Goal: Task Accomplishment & Management: Manage account settings

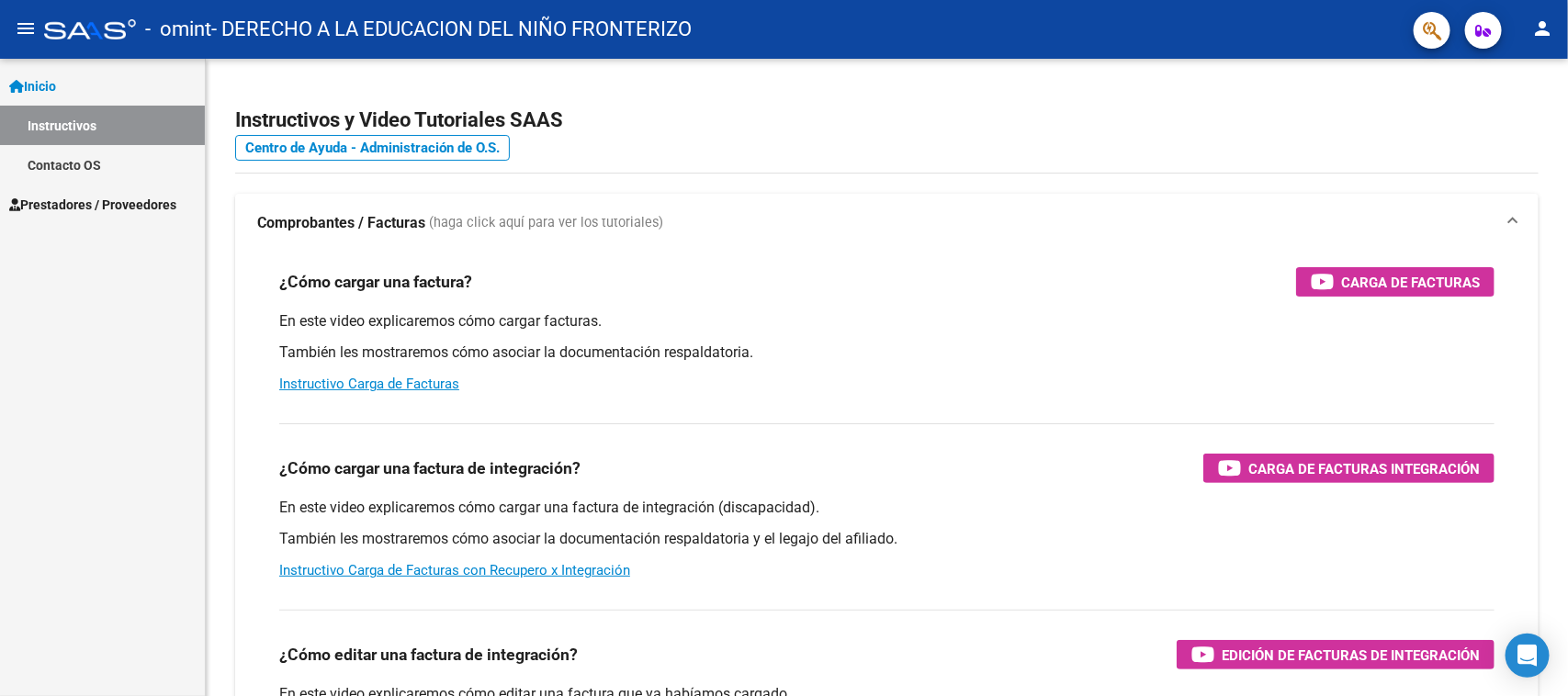
click at [89, 205] on span "Prestadores / Proveedores" at bounding box center [93, 205] width 167 height 20
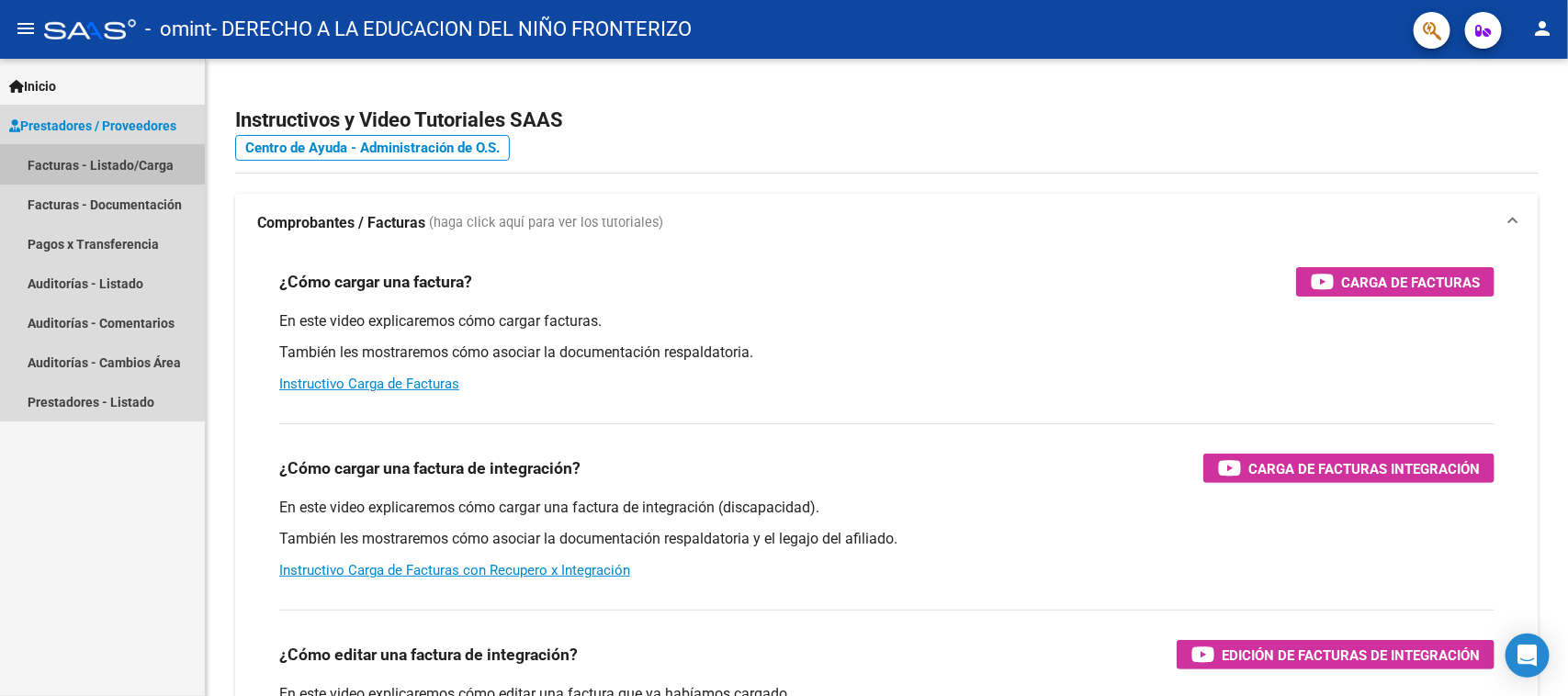
click at [84, 171] on link "Facturas - Listado/Carga" at bounding box center [102, 165] width 205 height 40
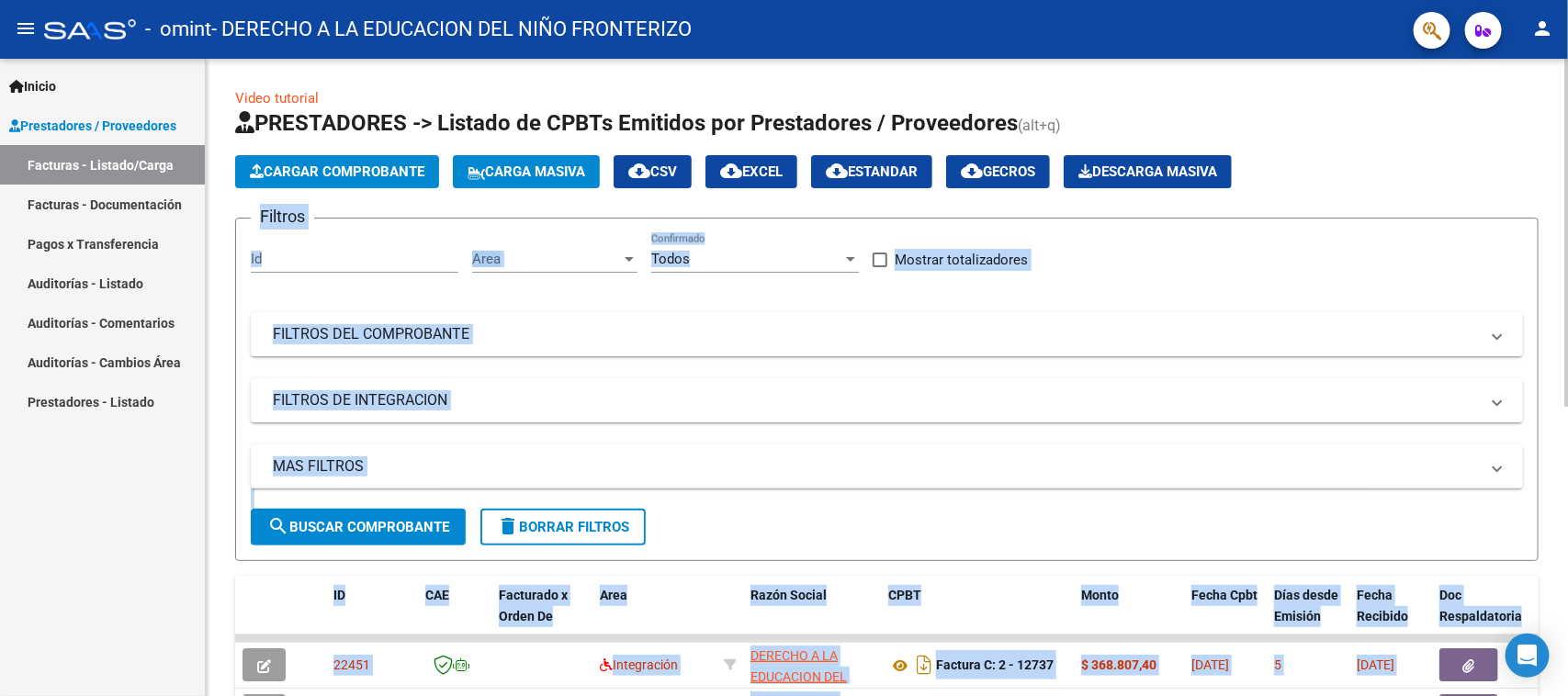
drag, startPoint x: 1553, startPoint y: 181, endPoint x: 1567, endPoint y: 244, distance: 64.5
click at [1567, 244] on div "Video tutorial PRESTADORES -> Listado de CPBTs Emitidos por Prestadores / Prove…" at bounding box center [889, 635] width 1367 height 1154
click at [1531, 204] on app-list-header "PRESTADORES -> Listado de CPBTs Emitidos por Prestadores / Proveedores (alt+q) …" at bounding box center [886, 334] width 1303 height 452
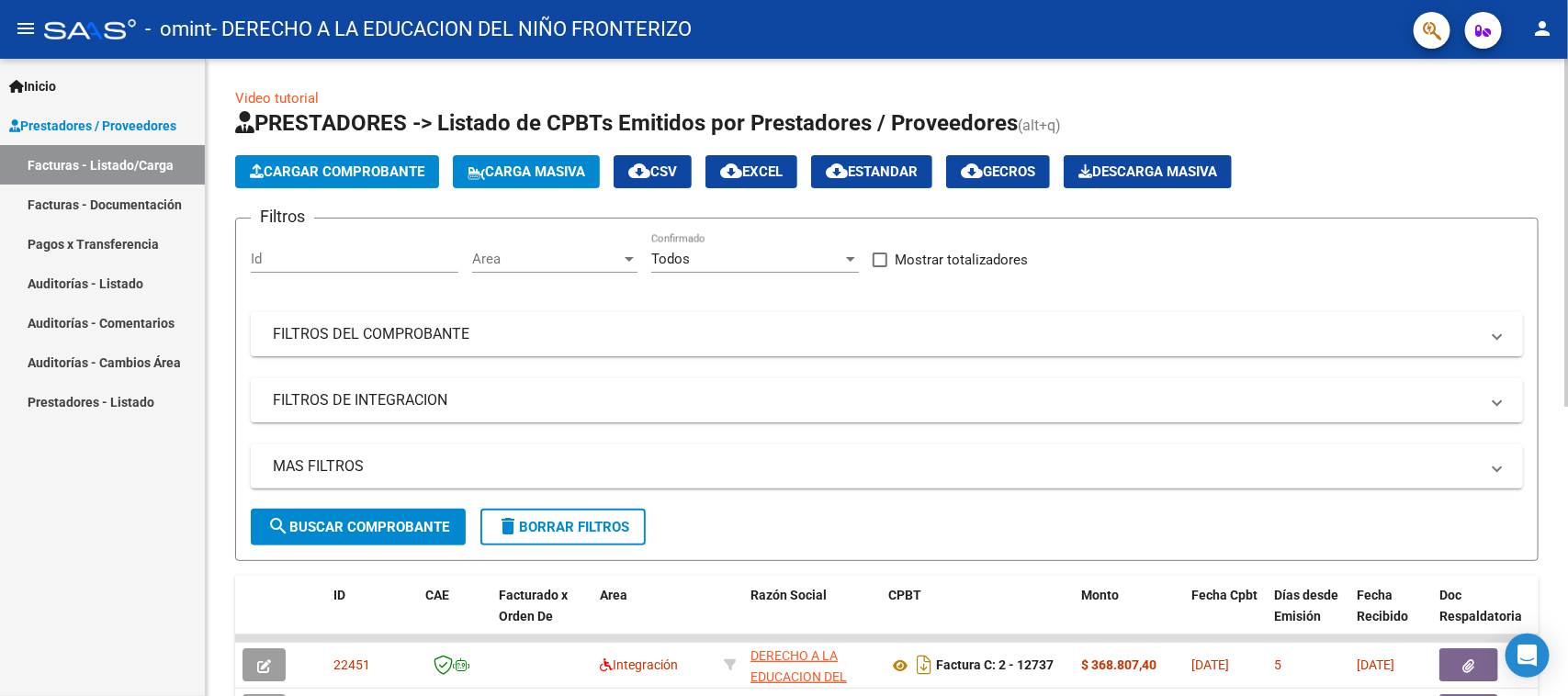
drag, startPoint x: 1559, startPoint y: 232, endPoint x: 1567, endPoint y: 260, distance: 29.1
click at [1567, 260] on div "Video tutorial PRESTADORES -> Listado de CPBTs Emitidos por Prestadores / Prove…" at bounding box center [889, 635] width 1367 height 1154
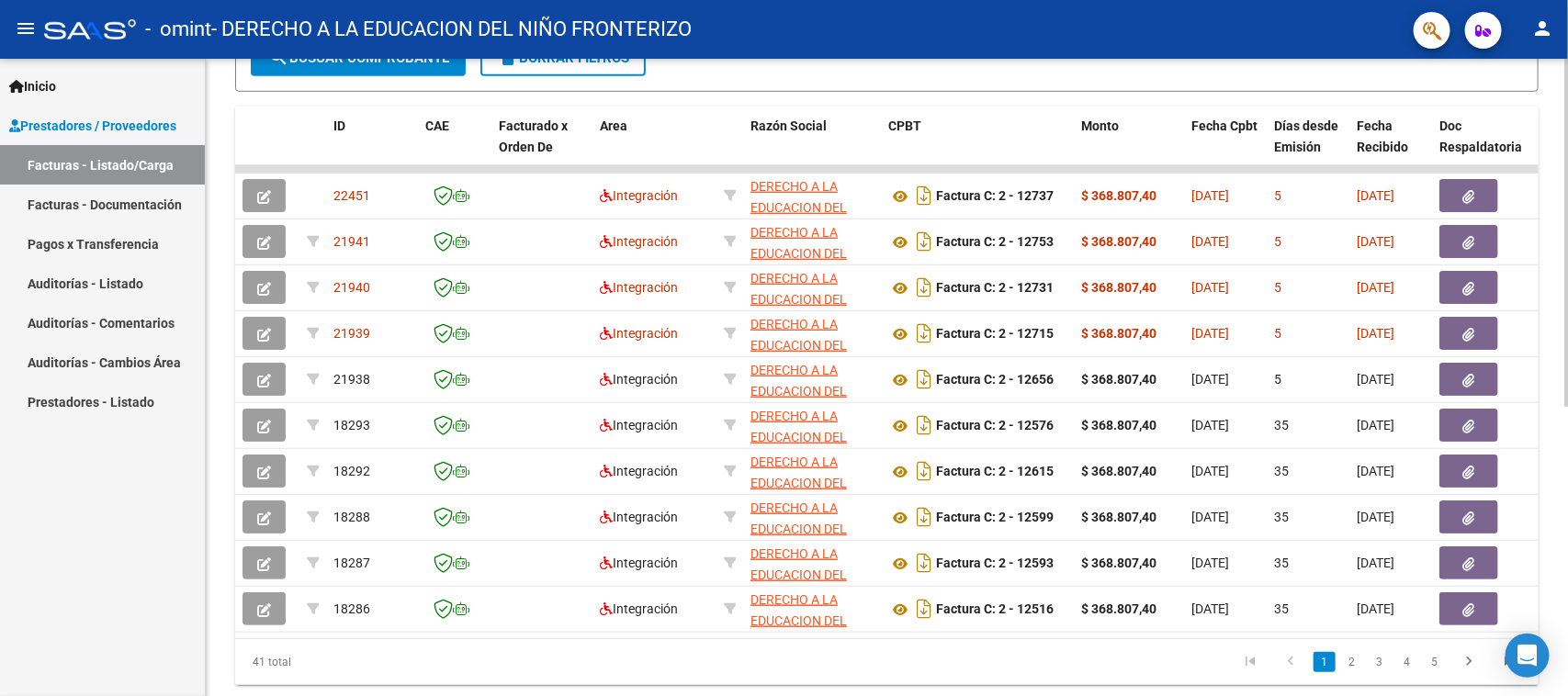
click at [1566, 494] on div at bounding box center [1566, 496] width 5 height 348
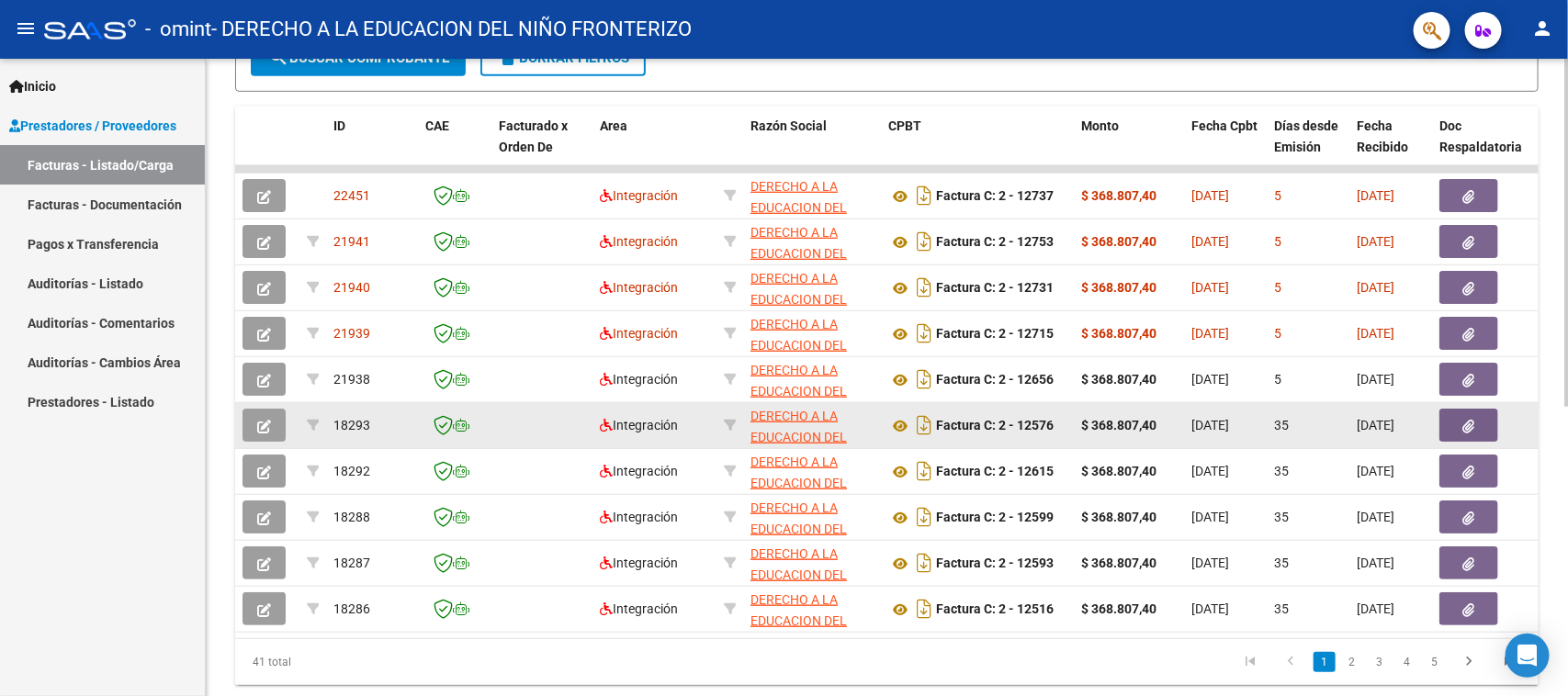
scroll to position [471, 0]
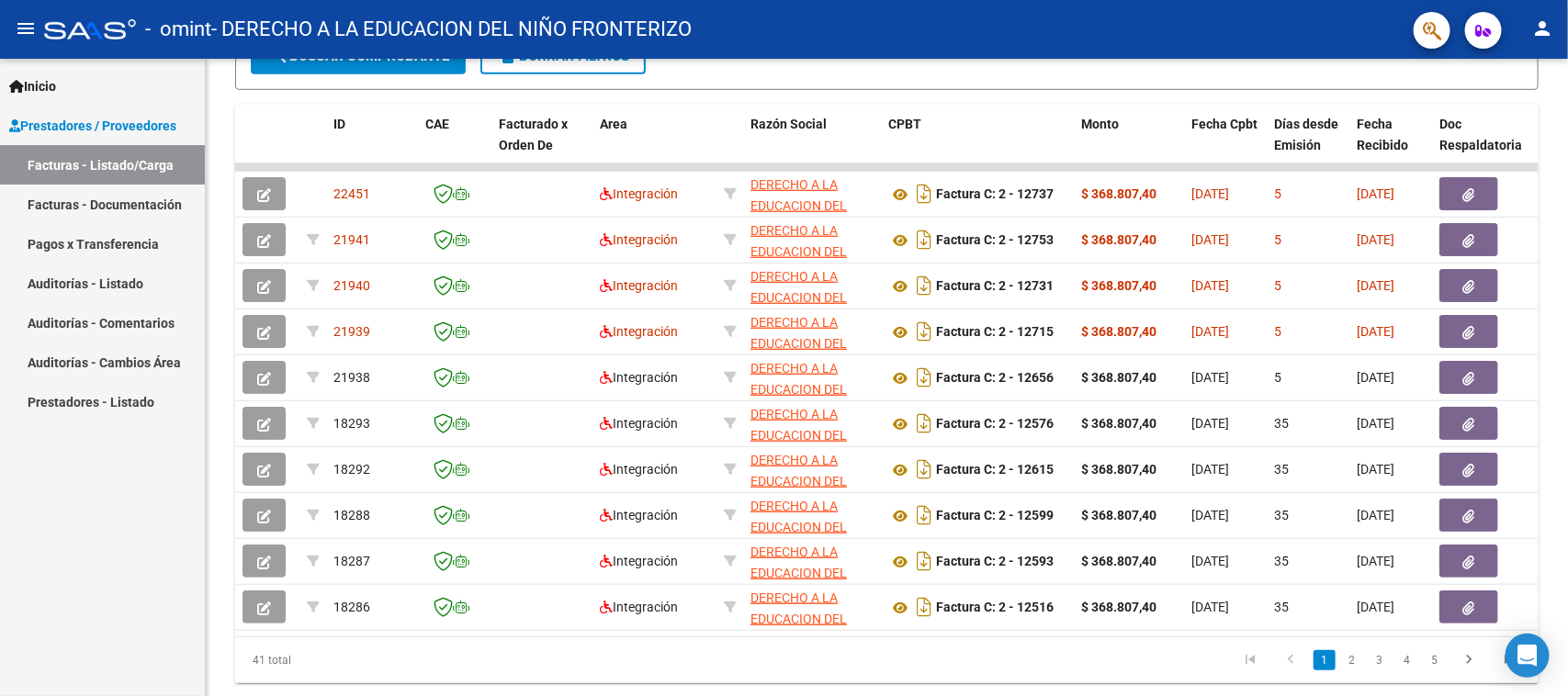
click at [74, 650] on div "Inicio Instructivos Contacto OS Prestadores / Proveedores Facturas - Listado/Ca…" at bounding box center [102, 377] width 205 height 637
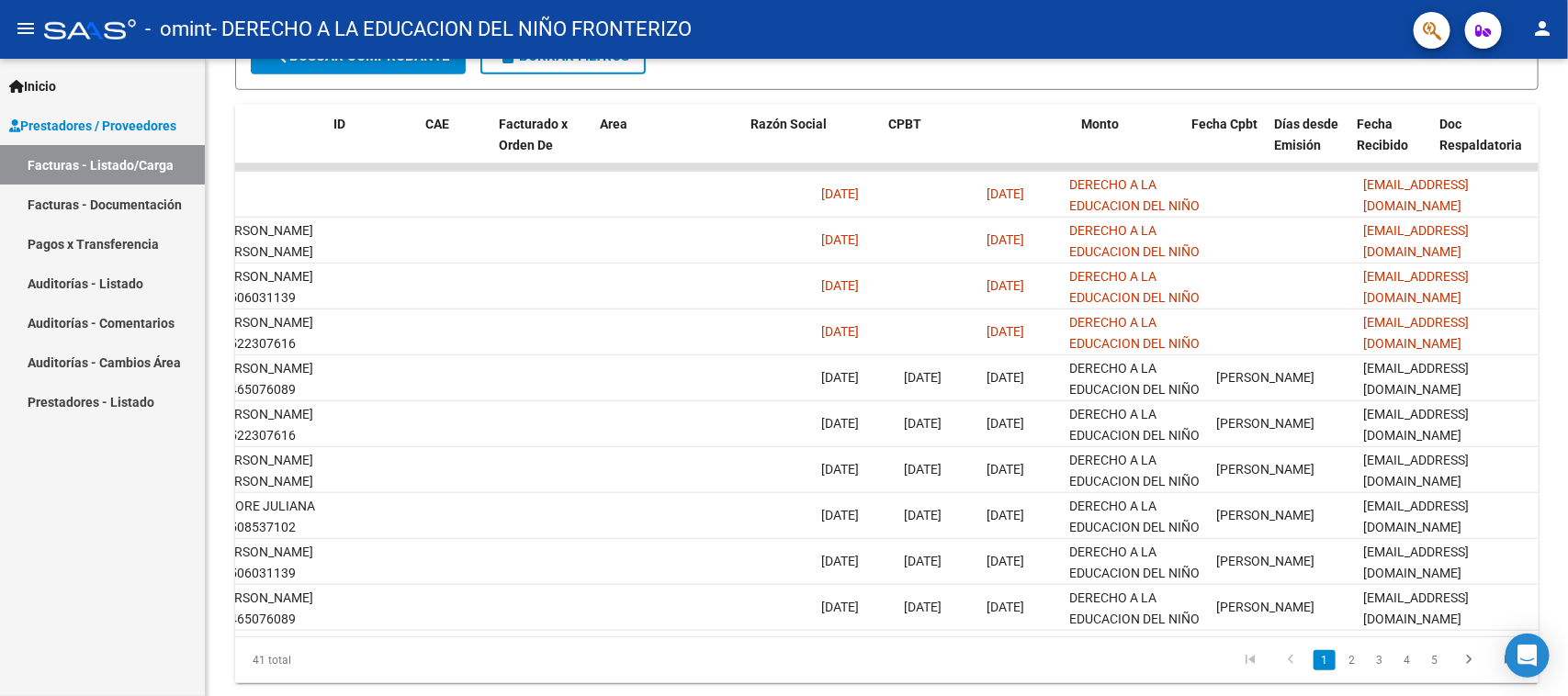
scroll to position [0, 0]
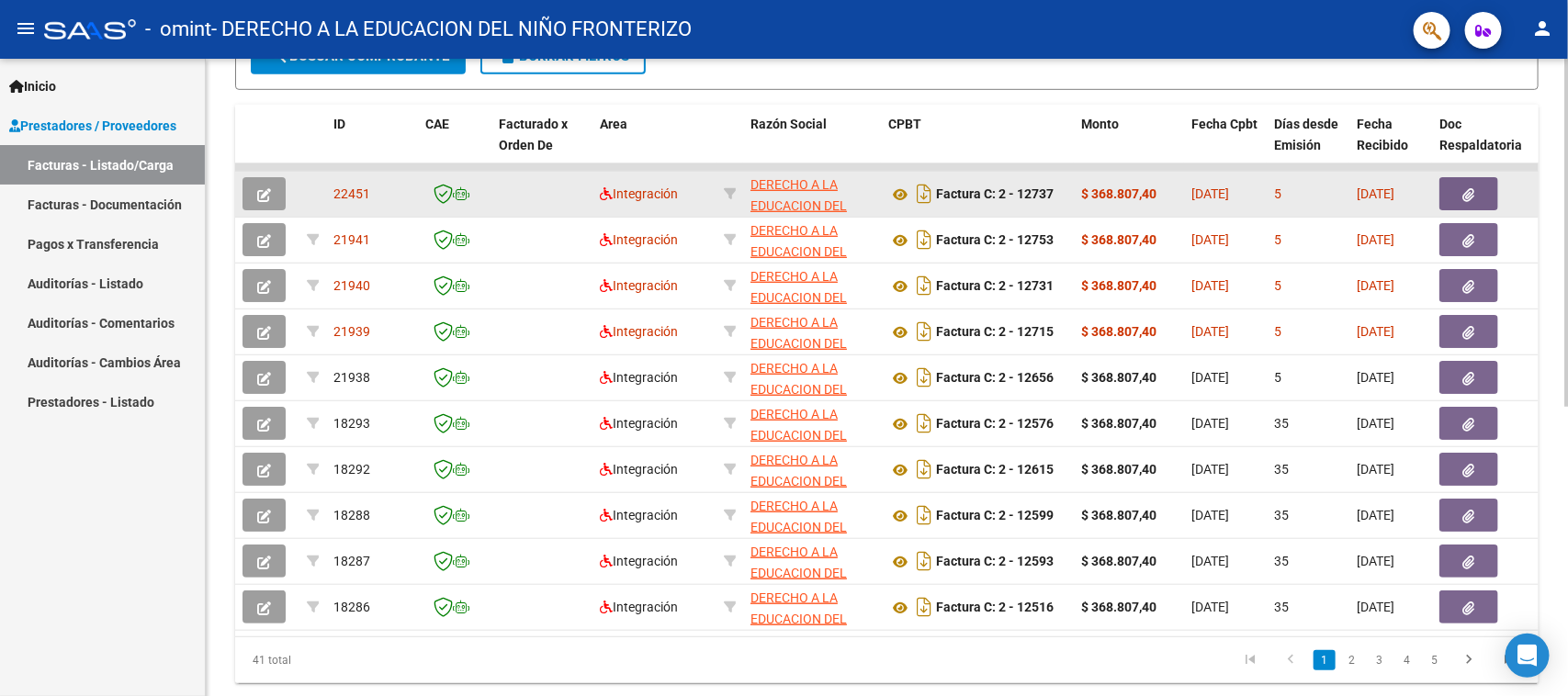
click at [269, 189] on icon "button" at bounding box center [265, 195] width 14 height 14
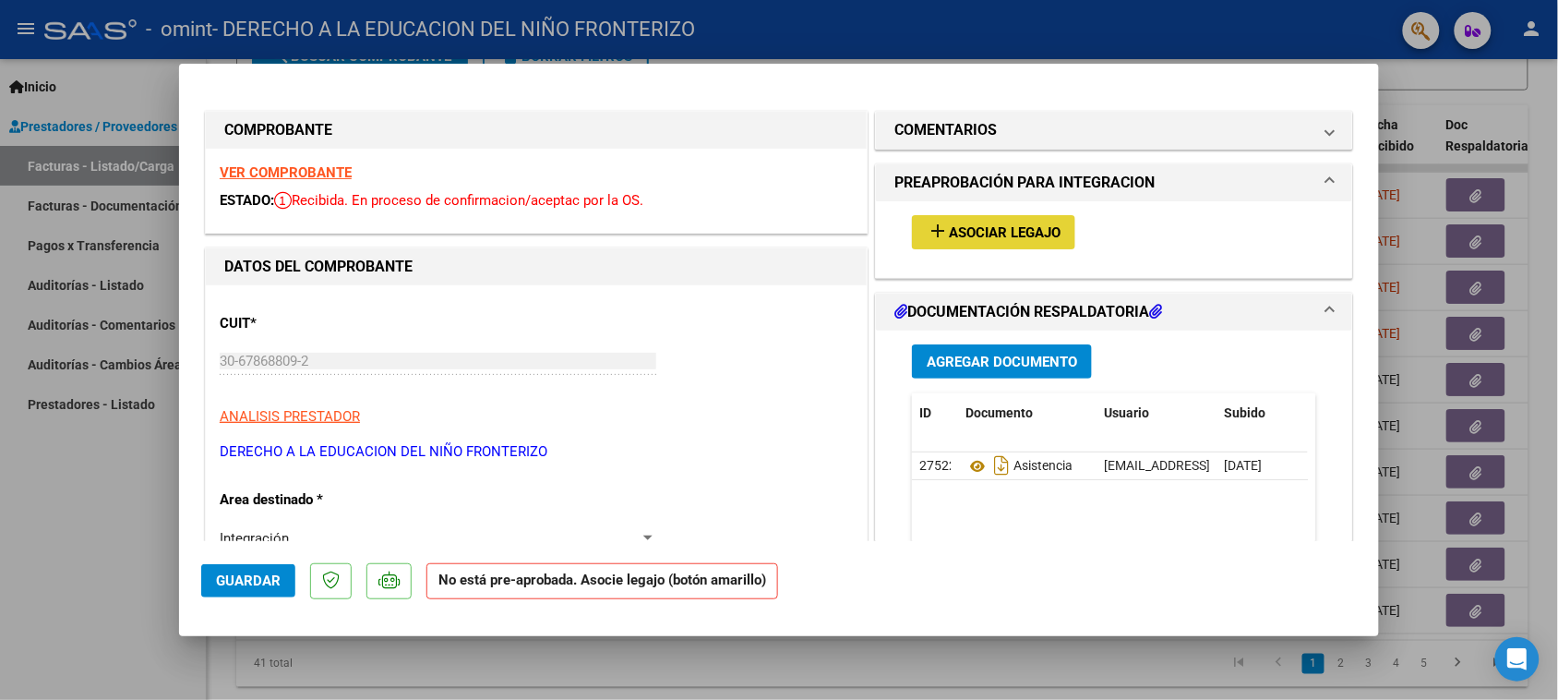
click at [949, 228] on span "Asociar Legajo" at bounding box center [1005, 232] width 112 height 17
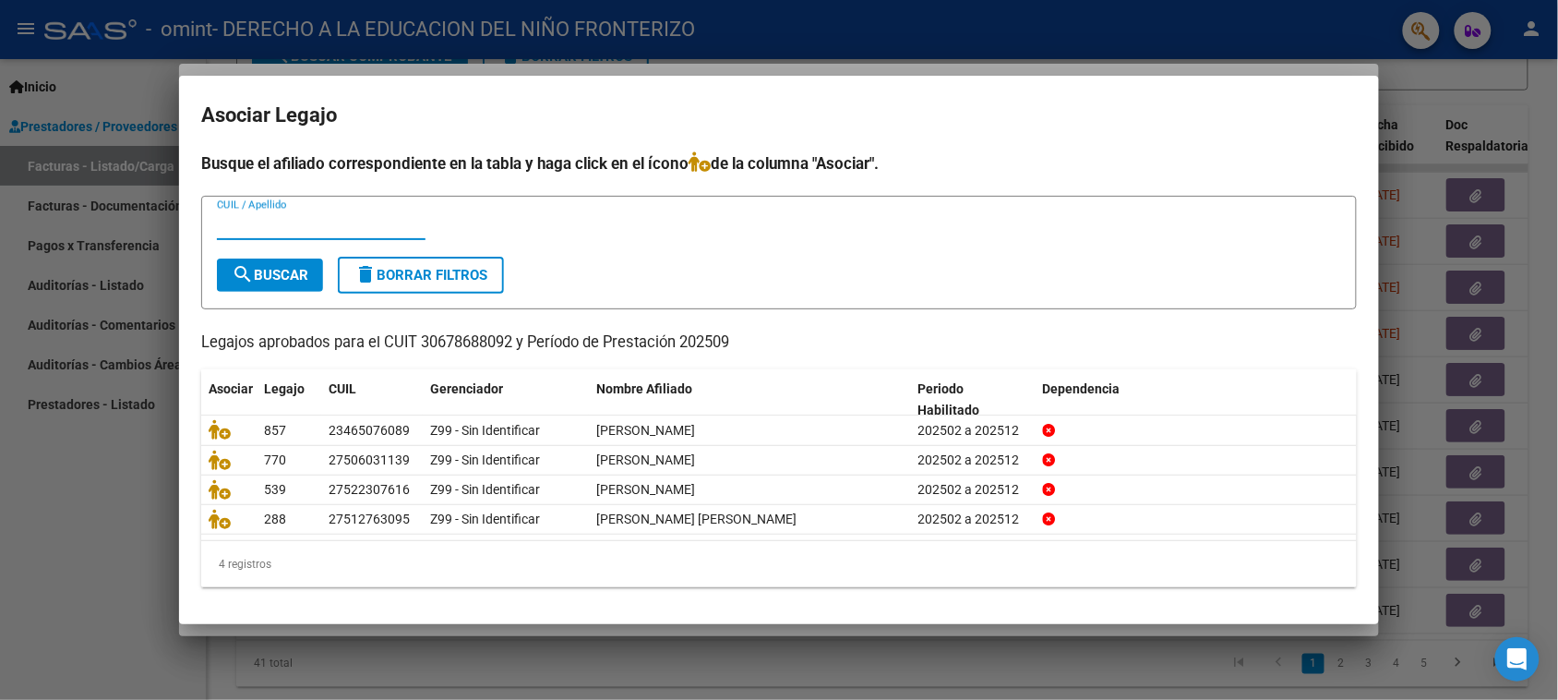
click at [72, 449] on div at bounding box center [779, 350] width 1558 height 700
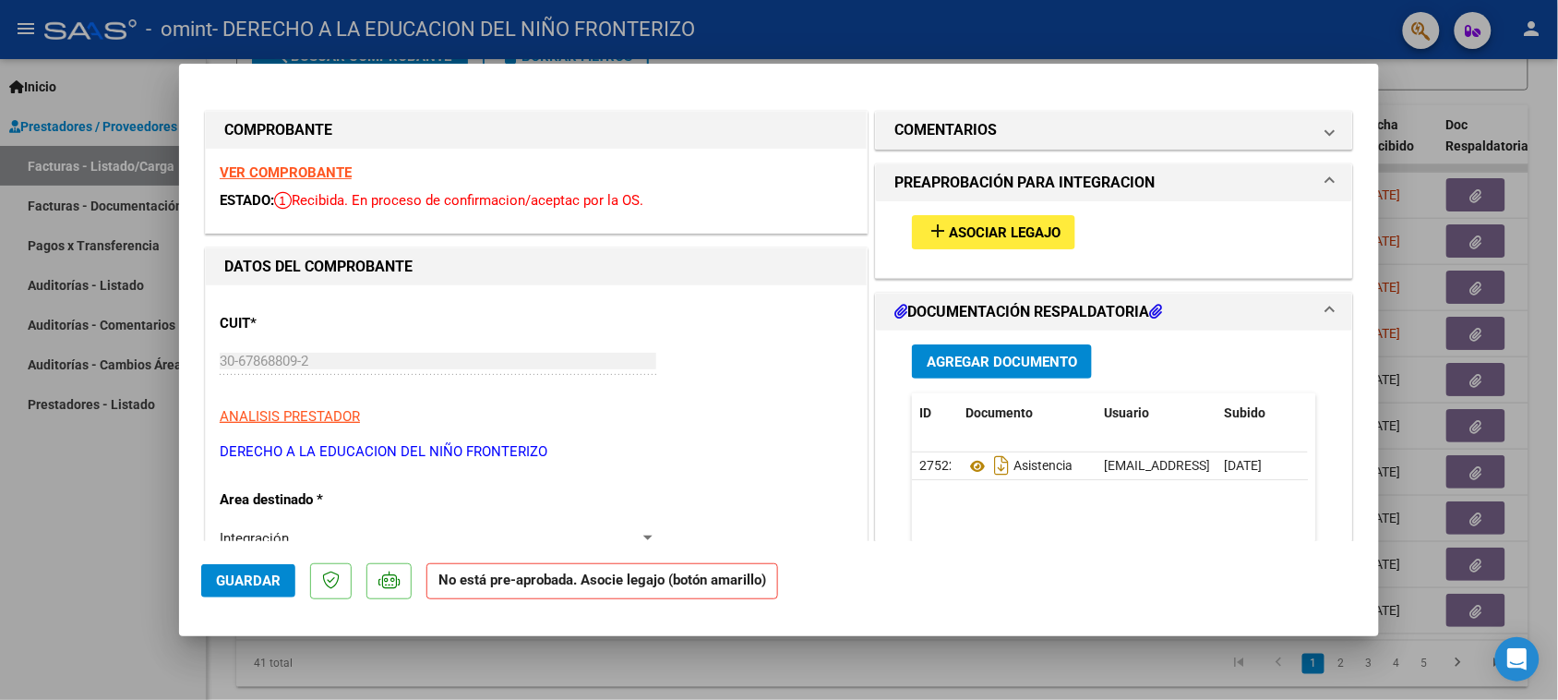
click at [1413, 102] on div at bounding box center [779, 350] width 1558 height 700
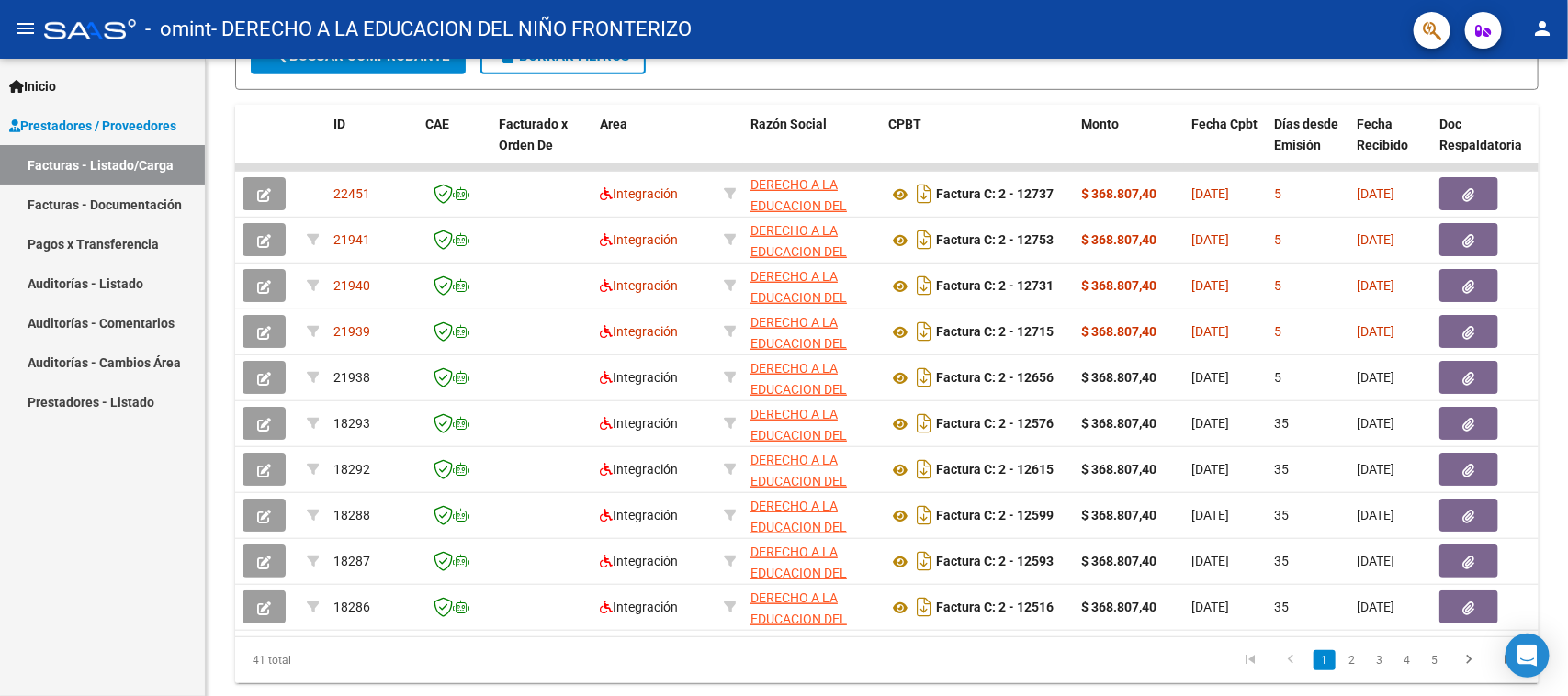
click at [1549, 29] on mat-icon "person" at bounding box center [1542, 29] width 22 height 22
click at [1467, 119] on mat-icon "exit_to_app" at bounding box center [1475, 120] width 22 height 22
